Goal: Task Accomplishment & Management: Manage account settings

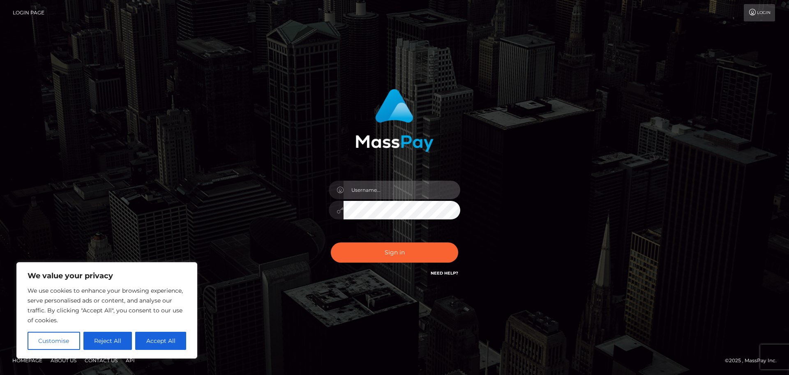
click at [368, 187] on input "text" at bounding box center [402, 189] width 117 height 19
type input "[EMAIL_ADDRESS][DOMAIN_NAME]"
click at [331, 242] on button "Sign in" at bounding box center [394, 252] width 127 height 20
